Goal: Transaction & Acquisition: Book appointment/travel/reservation

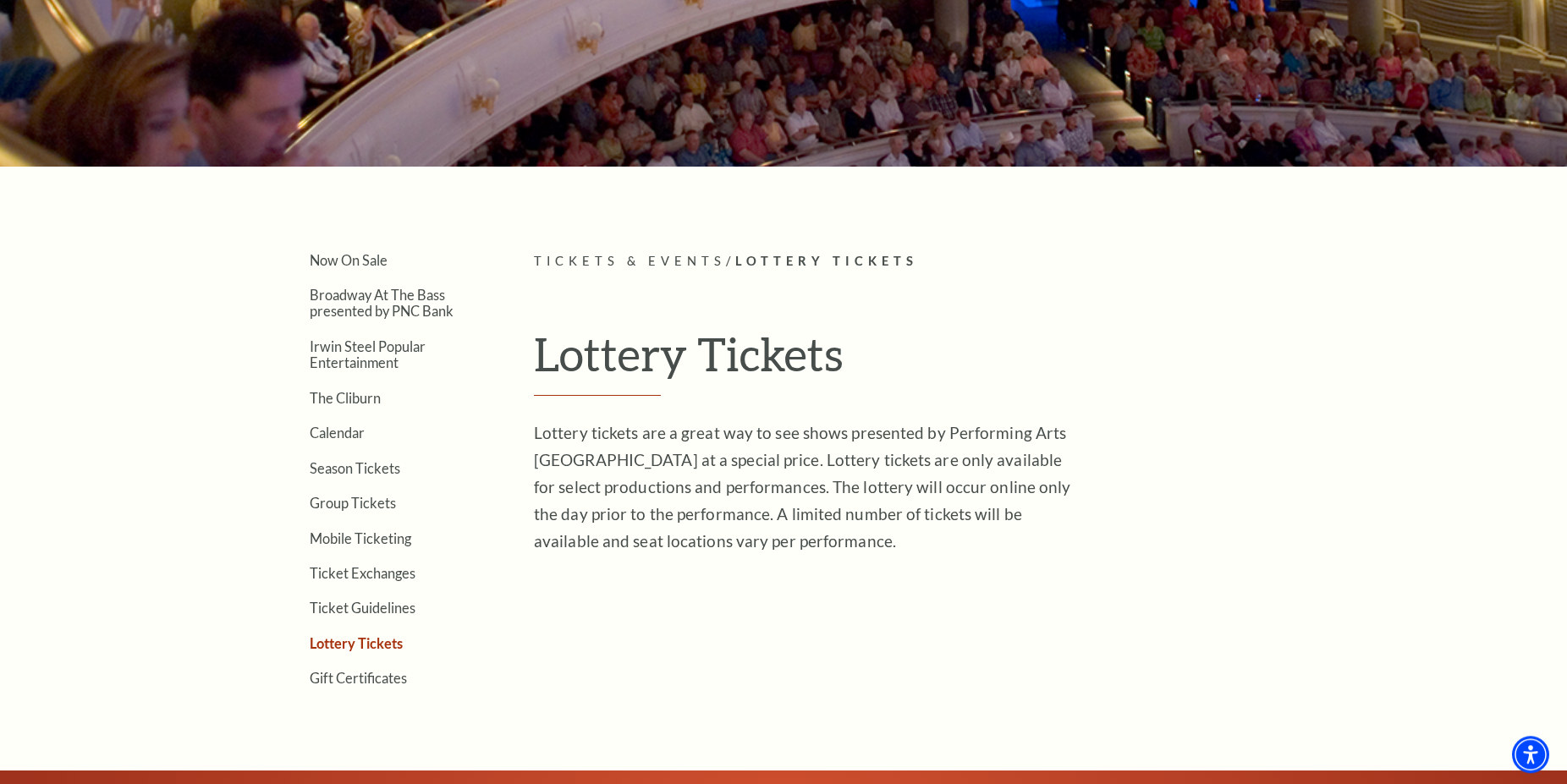
scroll to position [259, 0]
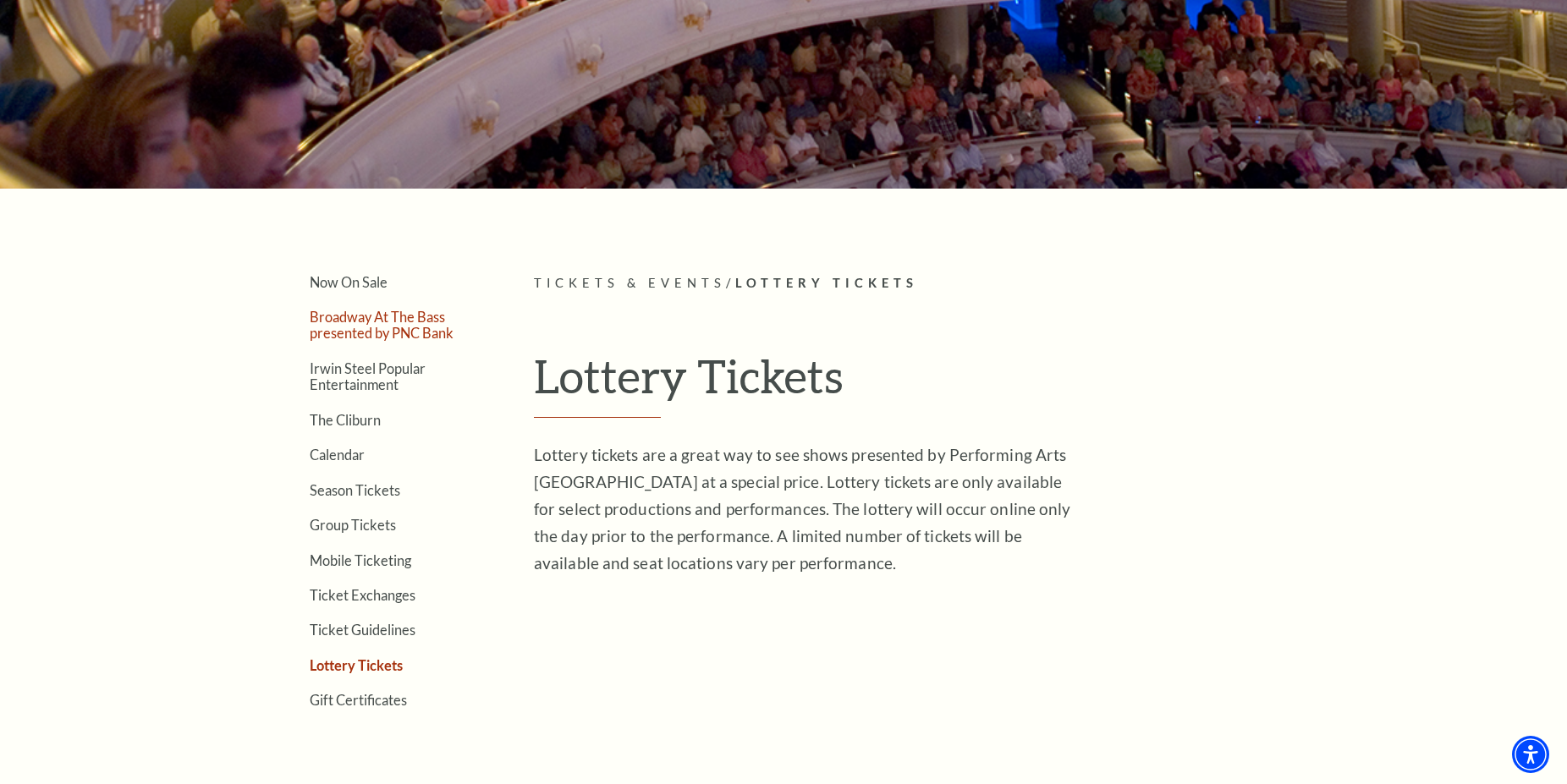
click at [379, 325] on link "Broadway At The Bass presented by PNC Bank" at bounding box center [381, 324] width 143 height 32
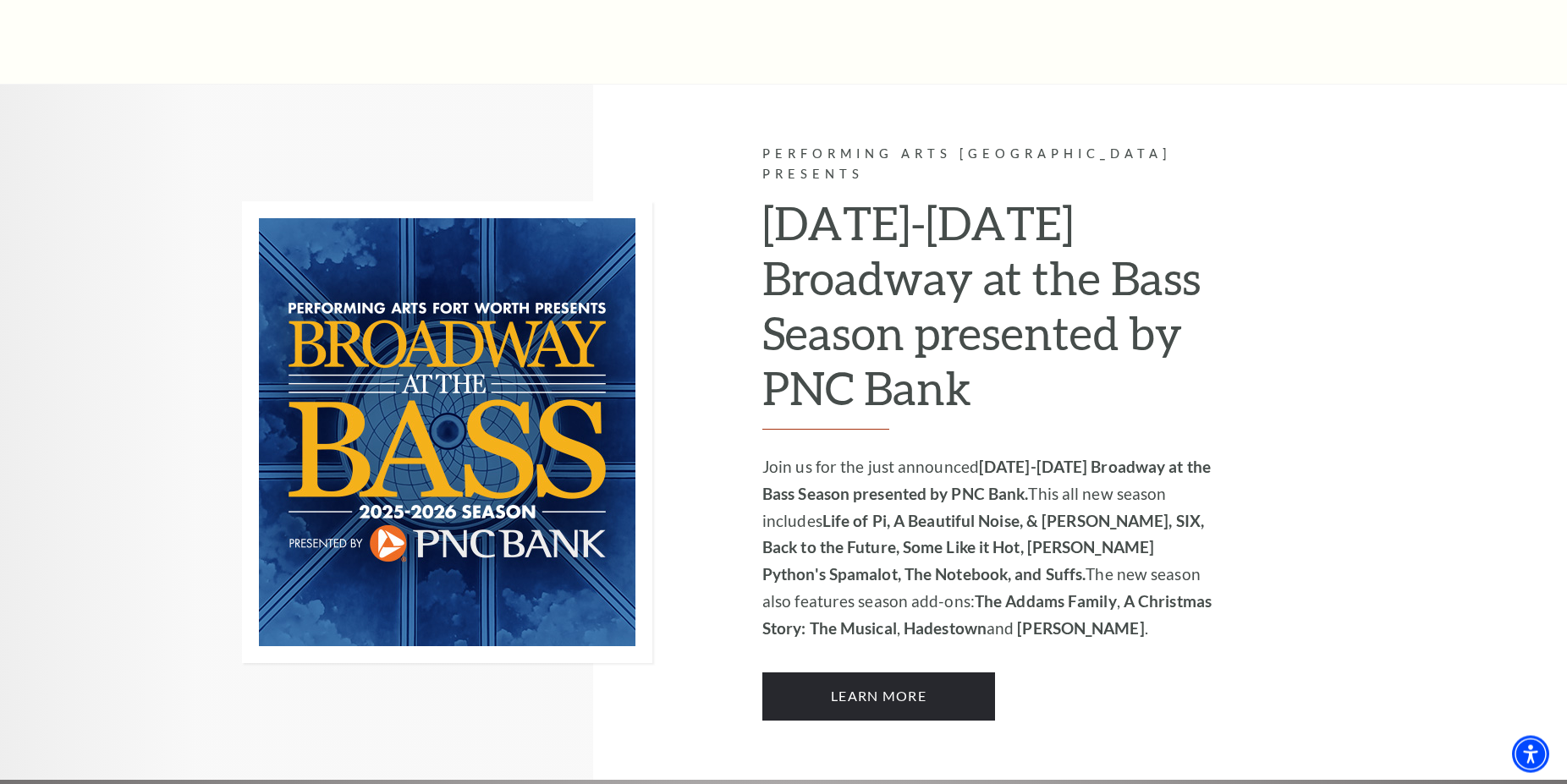
scroll to position [1083, 0]
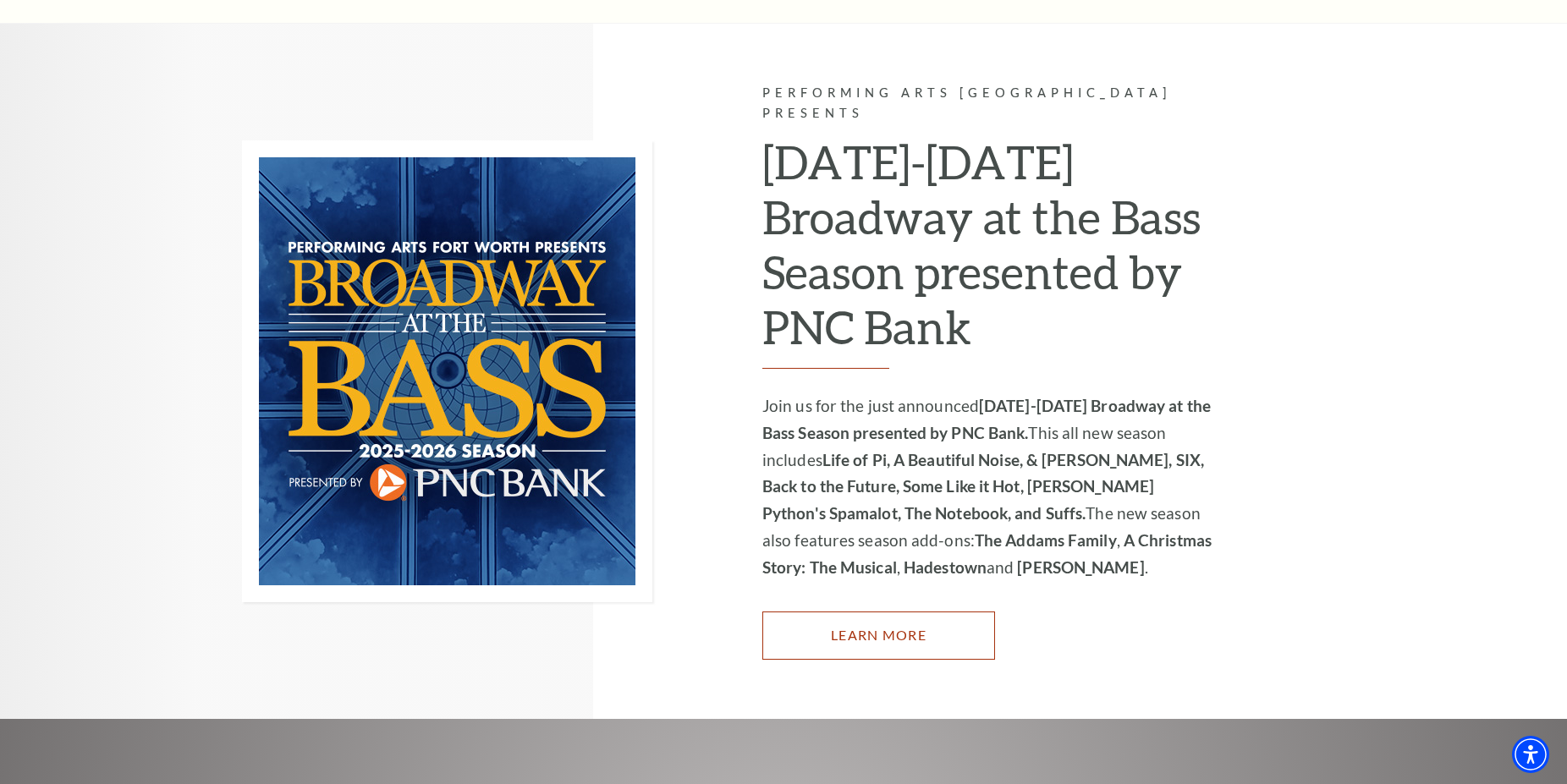
click at [890, 623] on link "Learn More" at bounding box center [879, 634] width 233 height 47
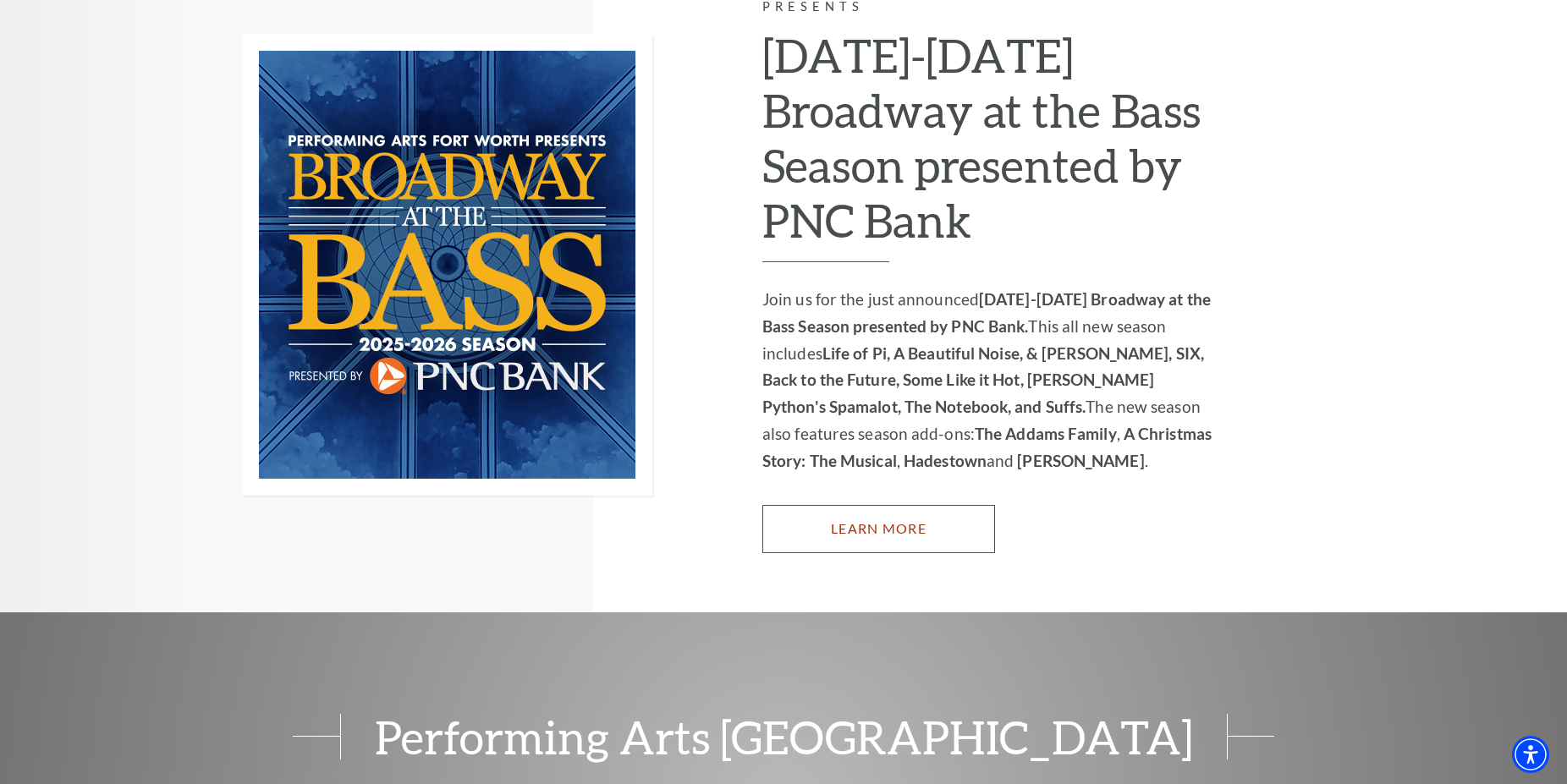
scroll to position [1548, 0]
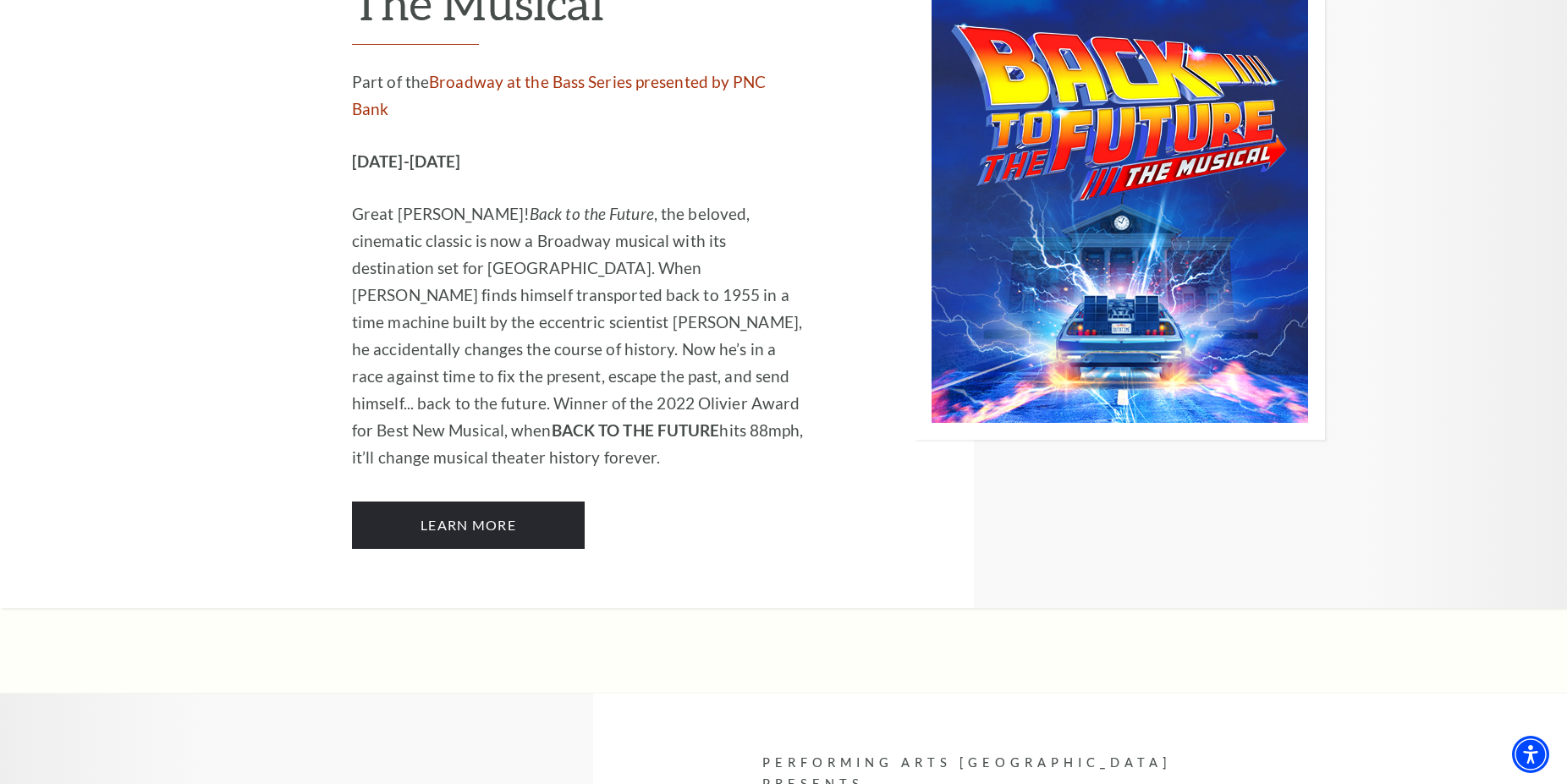
scroll to position [7590, 0]
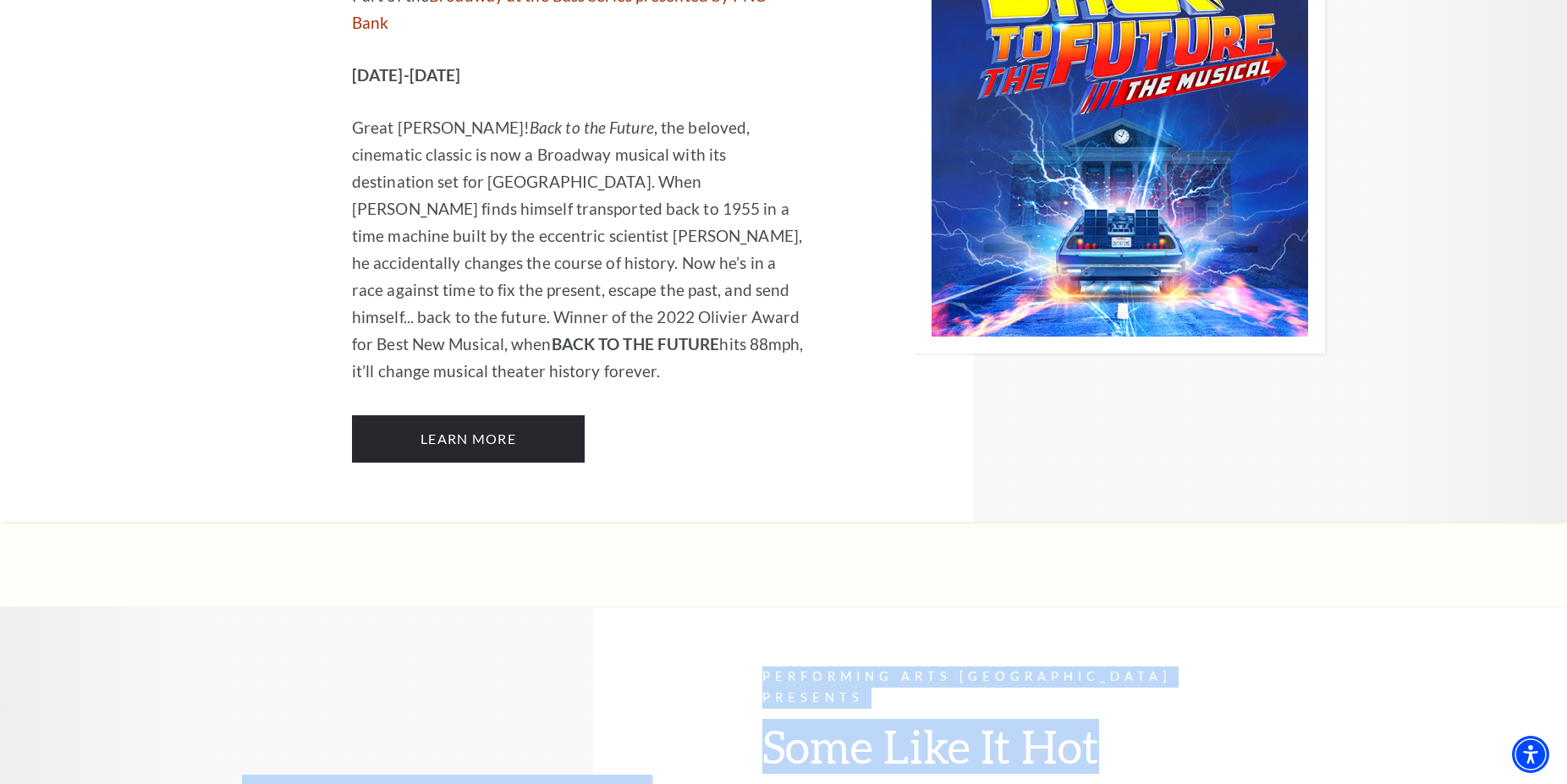
drag, startPoint x: 762, startPoint y: 218, endPoint x: 1122, endPoint y: 220, distance: 360.0
click at [1113, 719] on h2 "Some Like It Hot" at bounding box center [988, 753] width 453 height 69
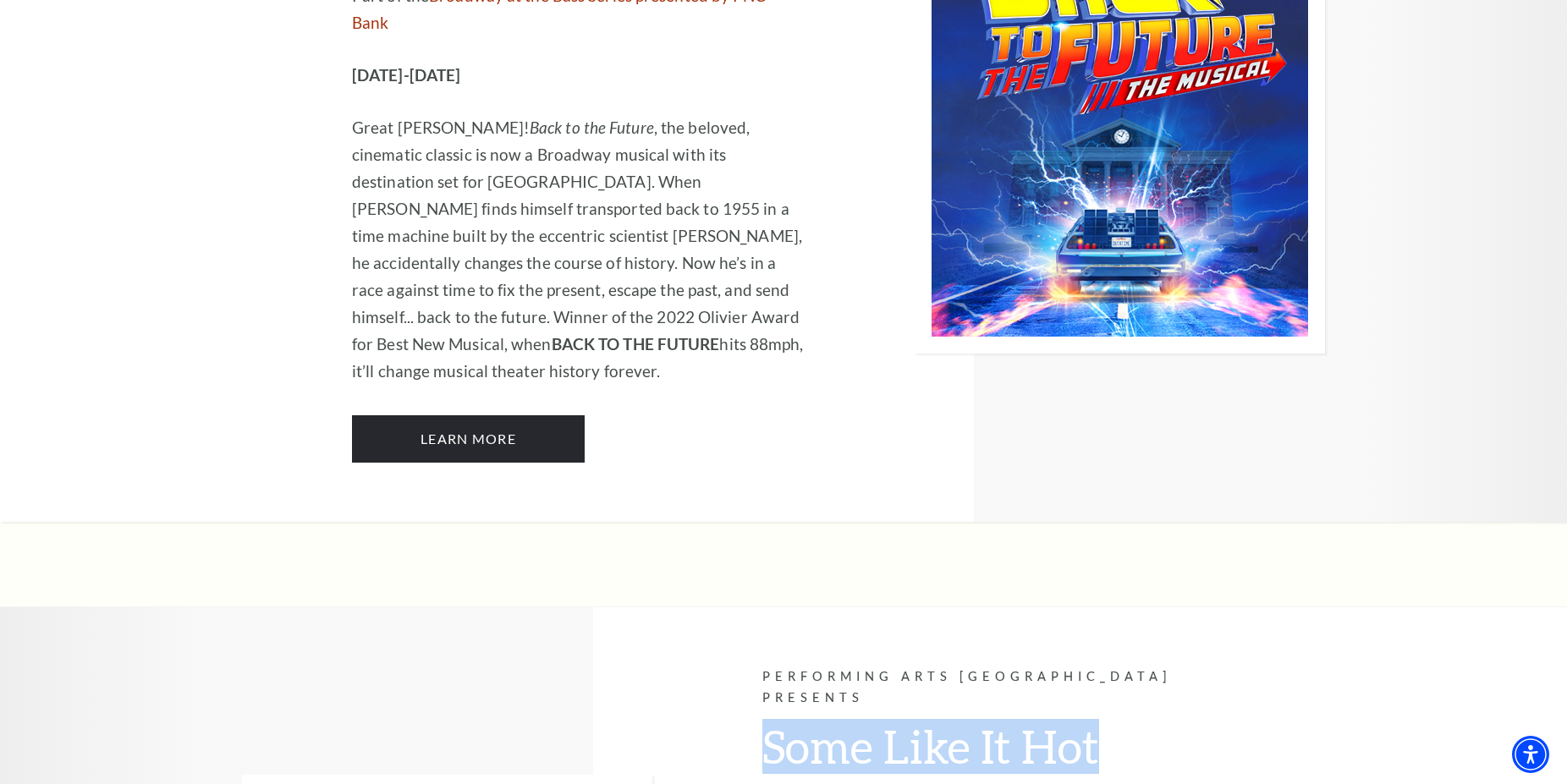
drag, startPoint x: 1051, startPoint y: 221, endPoint x: 786, endPoint y: 223, distance: 265.0
click at [765, 719] on h2 "Some Like It Hot" at bounding box center [988, 753] width 453 height 69
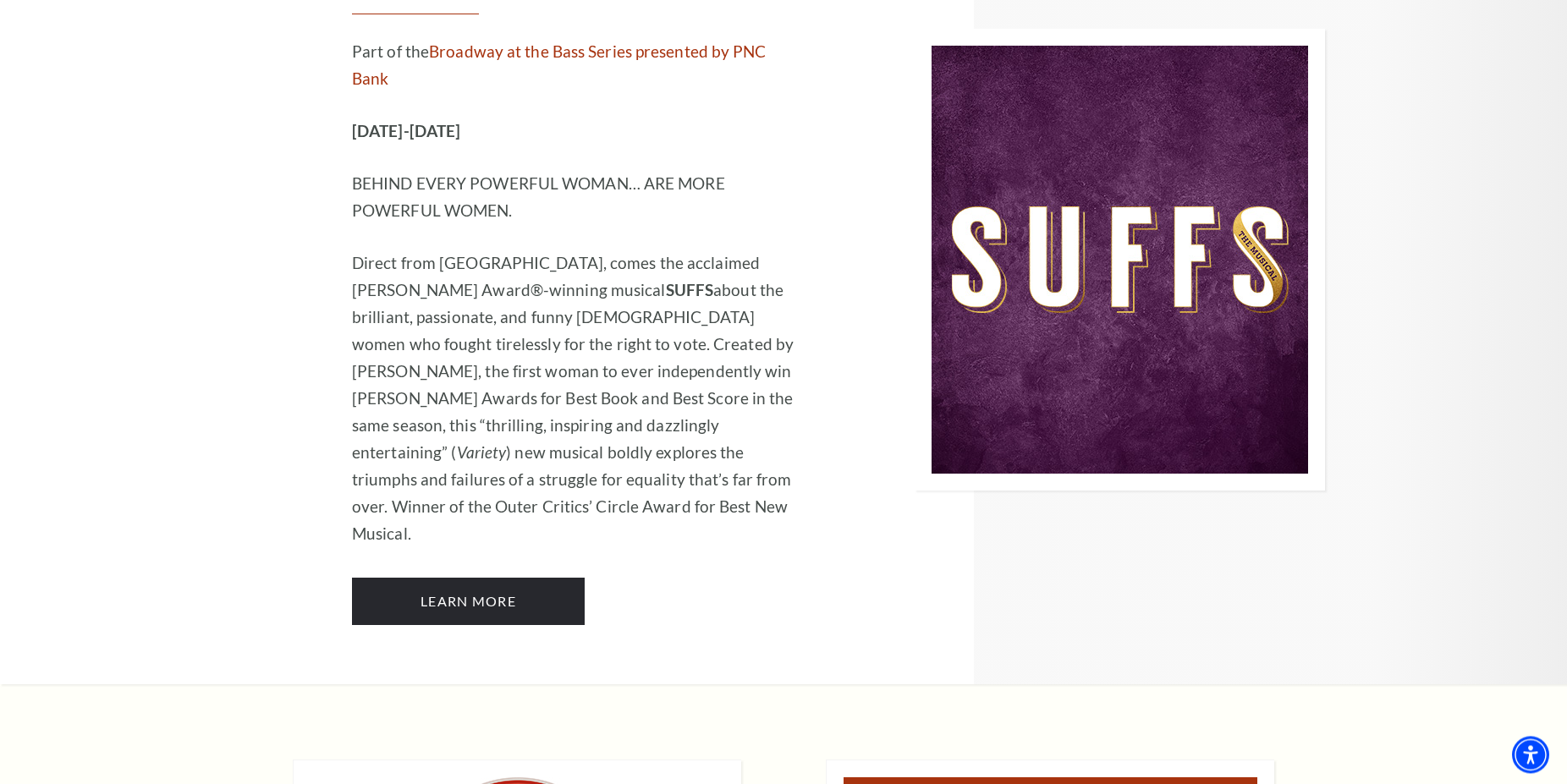
scroll to position [12759, 0]
